Goal: Check status: Check status

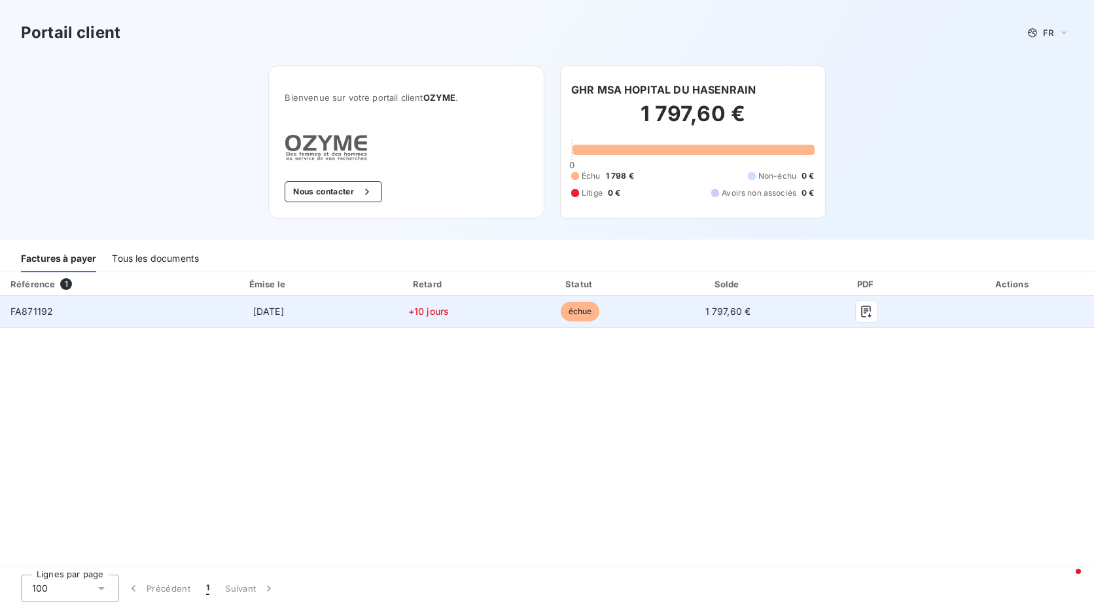
click at [31, 307] on span "FA871192" at bounding box center [31, 310] width 43 height 11
copy span "FA871192"
click at [59, 314] on td "FA871192" at bounding box center [92, 311] width 185 height 31
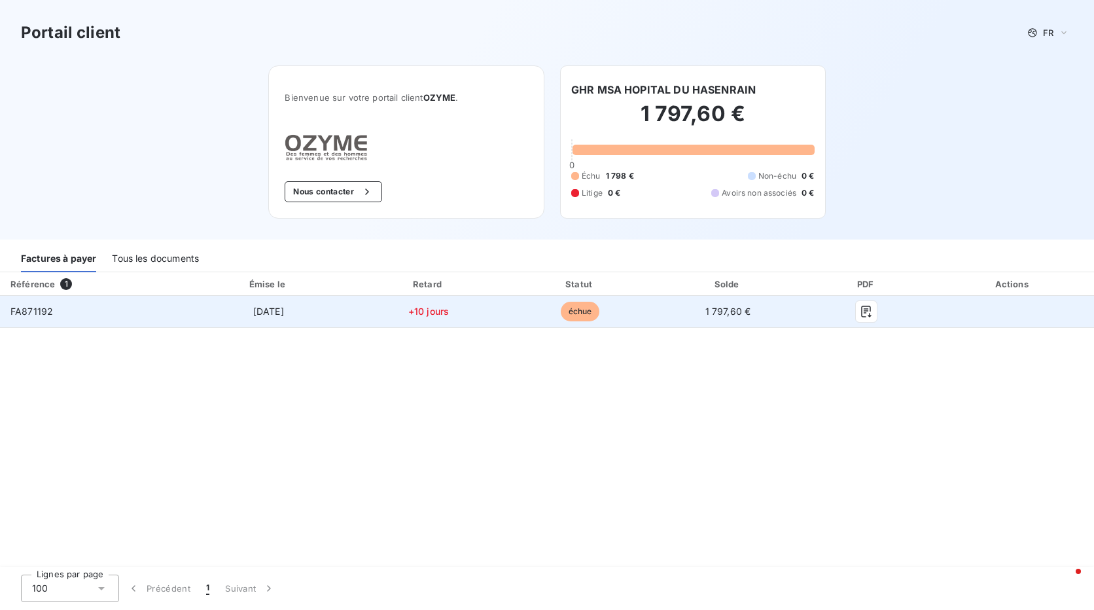
click at [41, 313] on span "FA871192" at bounding box center [31, 310] width 43 height 11
click at [302, 296] on td "[DATE]" at bounding box center [268, 311] width 167 height 31
click at [37, 313] on span "FA871192" at bounding box center [31, 310] width 43 height 11
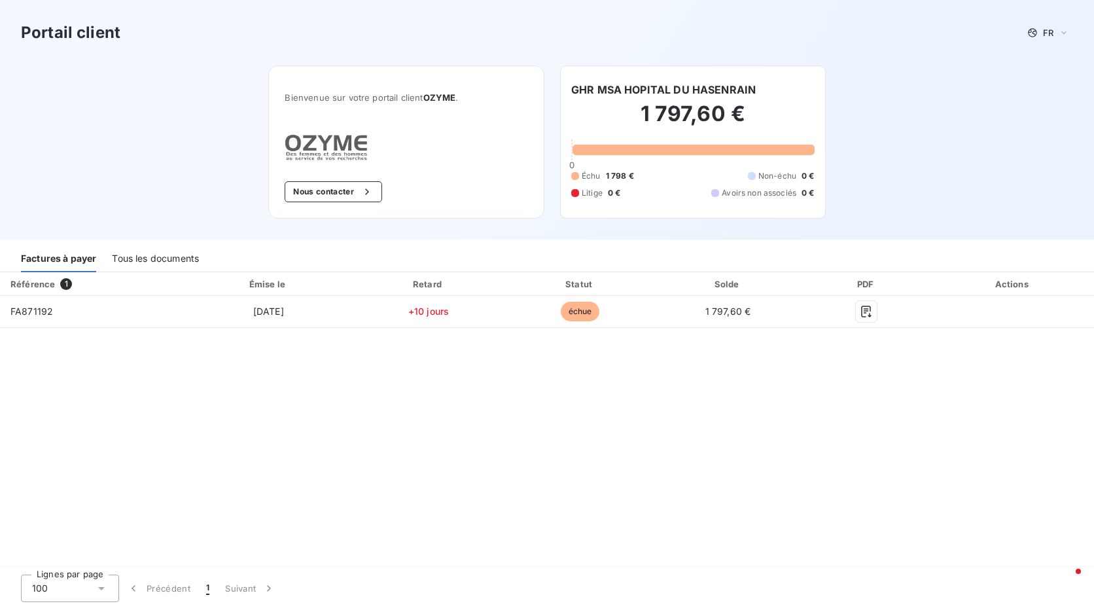
click at [78, 28] on h3 "Portail client" at bounding box center [70, 33] width 99 height 24
